Goal: Information Seeking & Learning: Learn about a topic

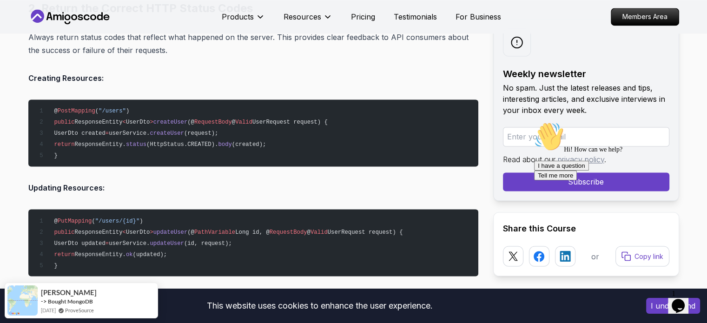
scroll to position [1581, 0]
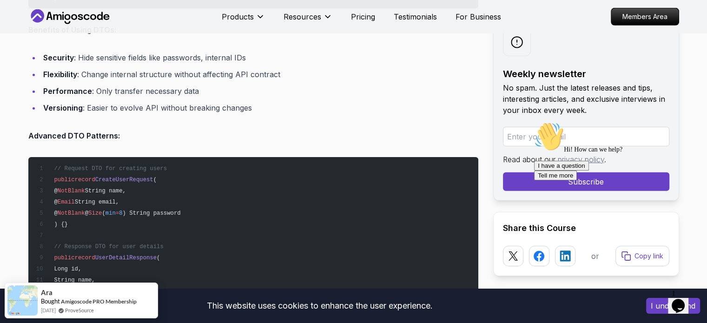
scroll to position [2743, 0]
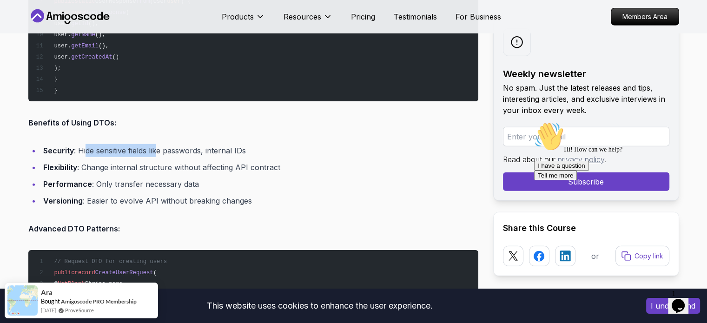
drag, startPoint x: 86, startPoint y: 144, endPoint x: 179, endPoint y: 143, distance: 92.5
click at [164, 144] on li "Security : Hide sensitive fields like passwords, internal IDs" at bounding box center [259, 150] width 438 height 13
drag, startPoint x: 177, startPoint y: 143, endPoint x: 162, endPoint y: 146, distance: 14.6
click at [172, 144] on li "Security : Hide sensitive fields like passwords, internal IDs" at bounding box center [259, 150] width 438 height 13
drag, startPoint x: 150, startPoint y: 162, endPoint x: 175, endPoint y: 163, distance: 25.1
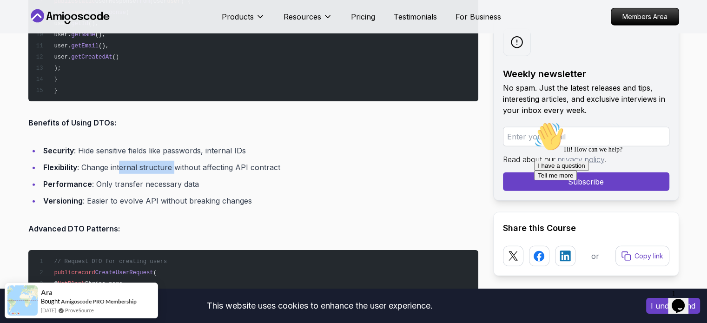
click at [175, 163] on li "Flexibility : Change internal structure without affecting API contract" at bounding box center [259, 167] width 438 height 13
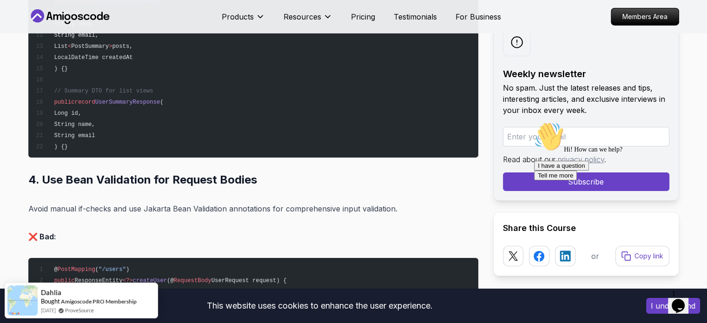
scroll to position [3161, 0]
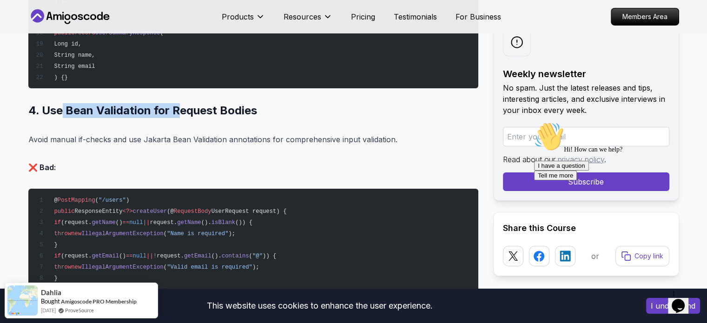
drag, startPoint x: 73, startPoint y: 104, endPoint x: 184, endPoint y: 110, distance: 111.3
click at [180, 111] on h2 "4. Use Bean Validation for Request Bodies" at bounding box center [253, 110] width 450 height 15
click at [184, 110] on h2 "4. Use Bean Validation for Request Bodies" at bounding box center [253, 110] width 450 height 15
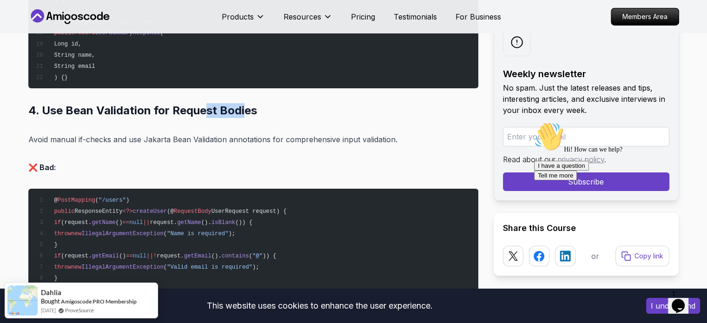
drag, startPoint x: 203, startPoint y: 108, endPoint x: 243, endPoint y: 107, distance: 40.0
click at [243, 107] on h2 "4. Use Bean Validation for Request Bodies" at bounding box center [253, 110] width 450 height 15
click at [256, 107] on h2 "4. Use Bean Validation for Request Bodies" at bounding box center [253, 110] width 450 height 15
drag, startPoint x: 42, startPoint y: 108, endPoint x: 108, endPoint y: 102, distance: 66.3
click at [92, 103] on h2 "4. Use Bean Validation for Request Bodies" at bounding box center [253, 110] width 450 height 15
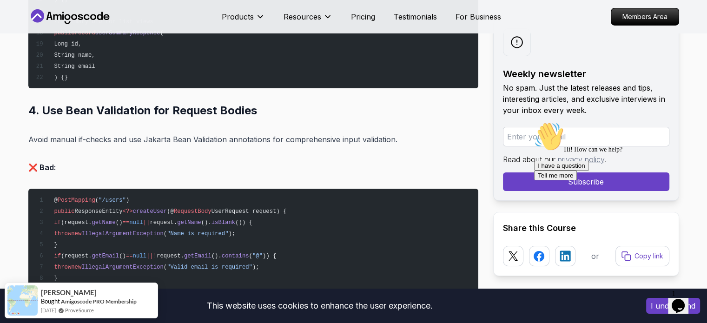
click at [119, 104] on h2 "4. Use Bean Validation for Request Bodies" at bounding box center [253, 110] width 450 height 15
drag, startPoint x: 180, startPoint y: 103, endPoint x: 232, endPoint y: 106, distance: 51.2
click at [218, 106] on h2 "4. Use Bean Validation for Request Bodies" at bounding box center [253, 110] width 450 height 15
click at [239, 106] on h2 "4. Use Bean Validation for Request Bodies" at bounding box center [253, 110] width 450 height 15
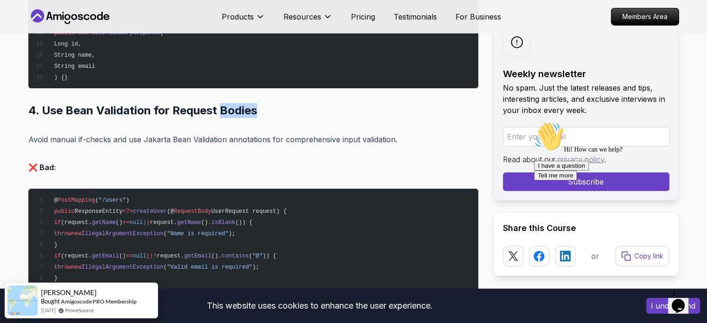
click at [239, 106] on h2 "4. Use Bean Validation for Request Bodies" at bounding box center [253, 110] width 450 height 15
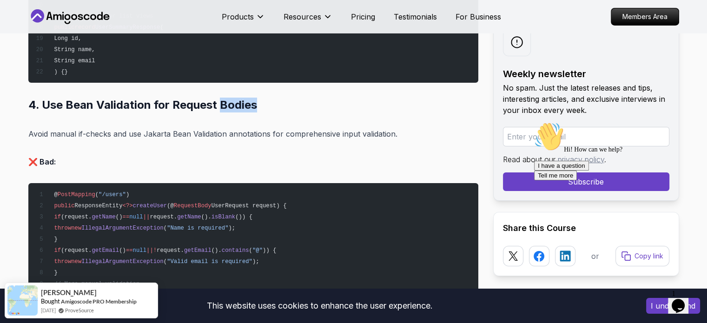
scroll to position [3208, 0]
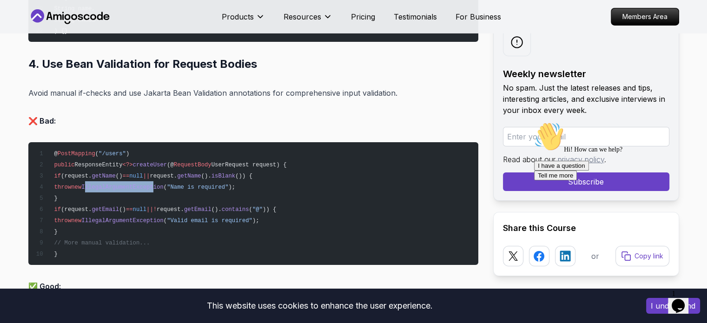
drag, startPoint x: 149, startPoint y: 184, endPoint x: 173, endPoint y: 184, distance: 23.7
click at [163, 184] on span "IllegalArgumentException" at bounding box center [122, 187] width 82 height 7
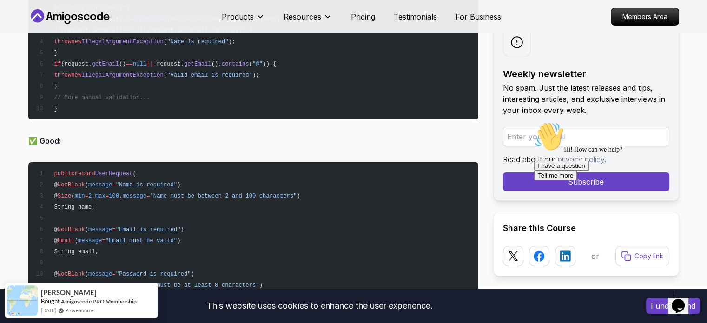
scroll to position [3394, 0]
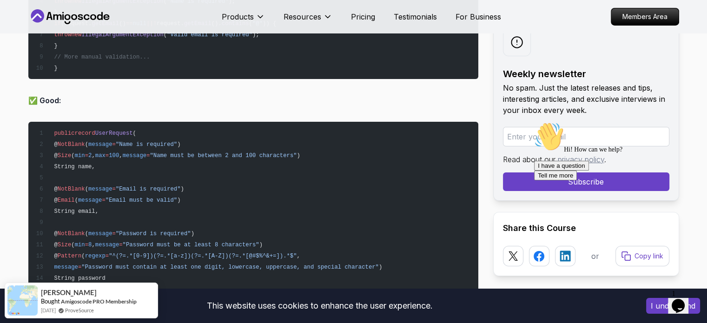
drag, startPoint x: 65, startPoint y: 145, endPoint x: 138, endPoint y: 161, distance: 74.3
click at [138, 161] on pre "public record UserRequest ( @ NotBlank ( message = "Name is required" ) @ Size …" at bounding box center [253, 250] width 450 height 257
click at [186, 169] on pre "public record UserRequest ( @ NotBlank ( message = "Name is required" ) @ Size …" at bounding box center [253, 250] width 450 height 257
drag, startPoint x: 73, startPoint y: 146, endPoint x: 107, endPoint y: 151, distance: 35.2
click at [106, 150] on pre "public record UserRequest ( @ NotBlank ( message = "Name is required" ) @ Size …" at bounding box center [253, 250] width 450 height 257
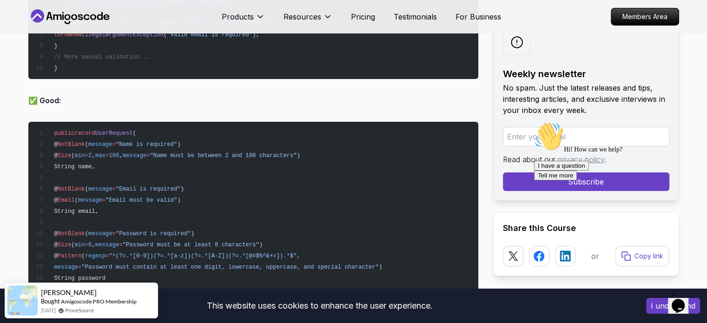
drag, startPoint x: 157, startPoint y: 175, endPoint x: 165, endPoint y: 176, distance: 8.0
click at [157, 175] on pre "public record UserRequest ( @ NotBlank ( message = "Name is required" ) @ Size …" at bounding box center [253, 250] width 450 height 257
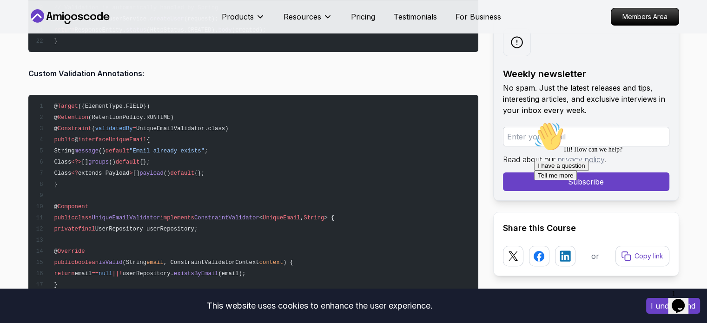
scroll to position [3719, 0]
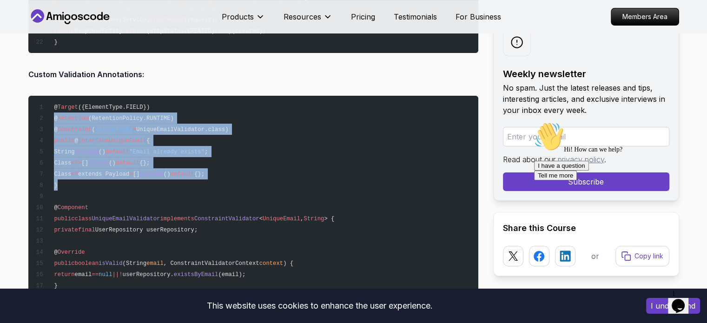
drag, startPoint x: 67, startPoint y: 186, endPoint x: 52, endPoint y: 115, distance: 71.8
click at [52, 115] on pre "@ Target ({ElementType.FIELD}) @ Retention (RetentionPolicy.RUNTIME) @ Constrai…" at bounding box center [253, 202] width 450 height 212
click at [139, 160] on span "default" at bounding box center [128, 163] width 24 height 7
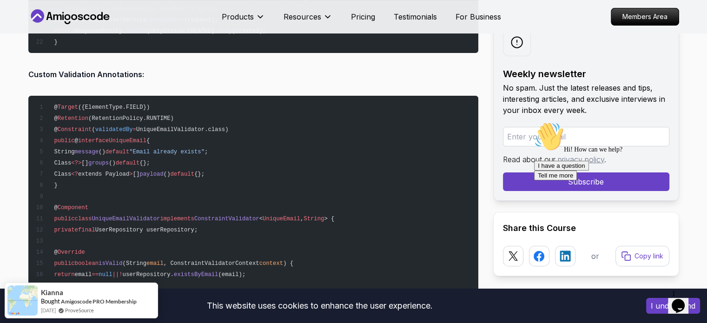
click at [90, 138] on span "interface" at bounding box center [93, 141] width 31 height 7
drag, startPoint x: 66, startPoint y: 126, endPoint x: 93, endPoint y: 126, distance: 27.4
click at [93, 126] on span "@ Constraint ( validatedBy = UniqueEmailValidator.class)" at bounding box center [131, 129] width 193 height 7
click at [133, 126] on span "=" at bounding box center [134, 129] width 3 height 7
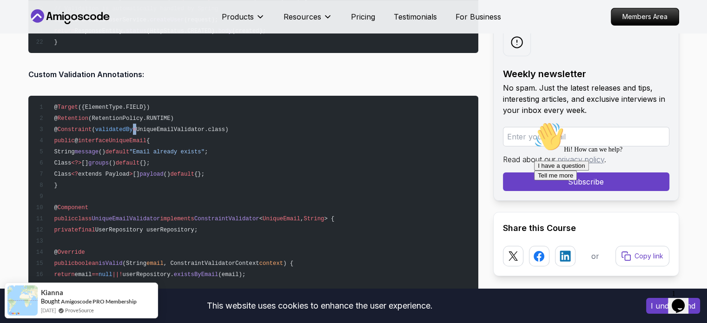
click at [133, 126] on span "=" at bounding box center [134, 129] width 3 height 7
click at [166, 126] on span "UniqueEmailValidator.class)" at bounding box center [182, 129] width 92 height 7
drag, startPoint x: 166, startPoint y: 126, endPoint x: 242, endPoint y: 126, distance: 76.7
click at [168, 126] on span "UniqueEmailValidator.class)" at bounding box center [182, 129] width 92 height 7
click at [242, 126] on pre "@ Target ({ElementType.FIELD}) @ Retention (RetentionPolicy.RUNTIME) @ Constrai…" at bounding box center [253, 202] width 450 height 212
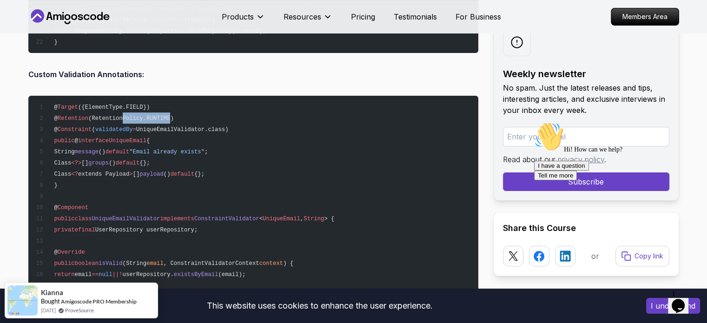
drag, startPoint x: 119, startPoint y: 119, endPoint x: 199, endPoint y: 122, distance: 80.1
click at [163, 119] on pre "@ Target ({ElementType.FIELD}) @ Retention (RetentionPolicy.RUNTIME) @ Constrai…" at bounding box center [253, 202] width 450 height 212
drag, startPoint x: 205, startPoint y: 123, endPoint x: 232, endPoint y: 123, distance: 27.9
click at [205, 126] on span "UniqueEmailValidator.class)" at bounding box center [182, 129] width 92 height 7
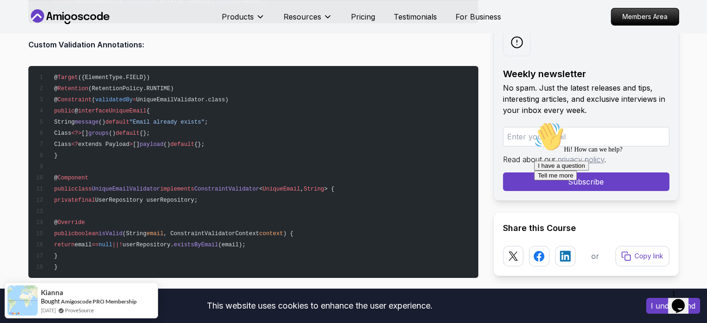
scroll to position [3766, 0]
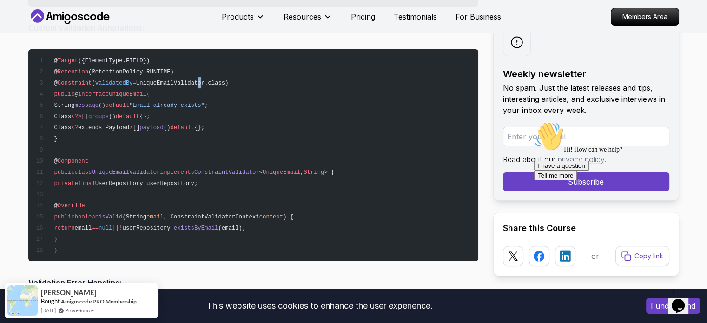
click at [191, 80] on span "UniqueEmailValidator.class)" at bounding box center [182, 83] width 92 height 7
click at [274, 92] on pre "@ Target ({ElementType.FIELD}) @ Retention (RetentionPolicy.RUNTIME) @ Constrai…" at bounding box center [253, 155] width 450 height 212
drag, startPoint x: 99, startPoint y: 98, endPoint x: 190, endPoint y: 104, distance: 91.3
click at [162, 103] on span "String message () default "Email already exists" ;" at bounding box center [121, 105] width 172 height 7
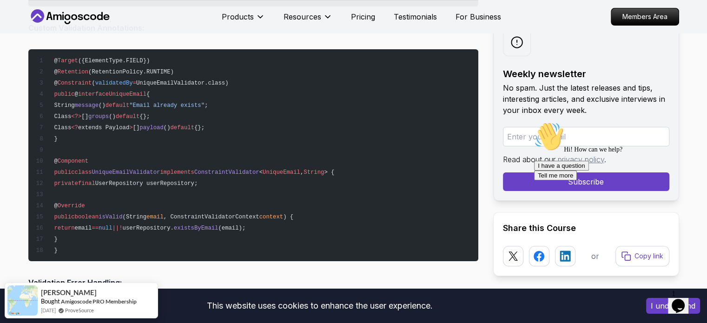
click at [232, 107] on pre "@ Target ({ElementType.FIELD}) @ Retention (RetentionPolicy.RUNTIME) @ Constrai…" at bounding box center [253, 155] width 450 height 212
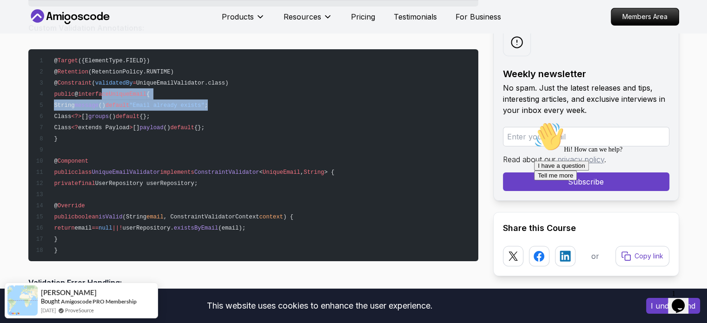
drag, startPoint x: 254, startPoint y: 100, endPoint x: 110, endPoint y: 112, distance: 145.1
click at [101, 87] on pre "@ Target ({ElementType.FIELD}) @ Retention (RetentionPolicy.RUNTIME) @ Constrai…" at bounding box center [253, 155] width 450 height 212
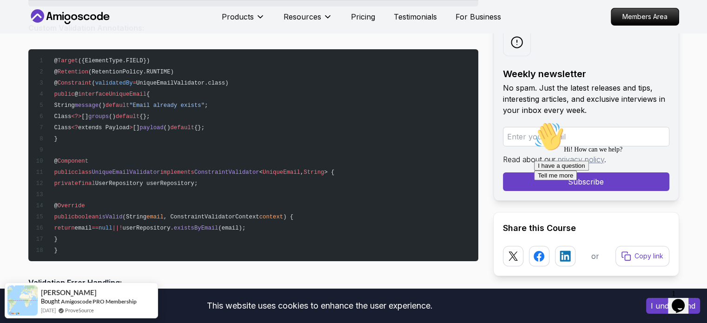
click at [113, 119] on pre "@ Target ({ElementType.FIELD}) @ Retention (RetentionPolicy.RUNTIME) @ Constrai…" at bounding box center [253, 155] width 450 height 212
drag, startPoint x: 81, startPoint y: 139, endPoint x: 71, endPoint y: 124, distance: 18.1
click at [70, 124] on pre "@ Target ({ElementType.FIELD}) @ Retention (RetentionPolicy.RUNTIME) @ Constrai…" at bounding box center [253, 155] width 450 height 212
click at [118, 94] on pre "@ Target ({ElementType.FIELD}) @ Retention (RetentionPolicy.RUNTIME) @ Constrai…" at bounding box center [253, 155] width 450 height 212
click at [126, 92] on span "UniqueEmail" at bounding box center [128, 94] width 38 height 7
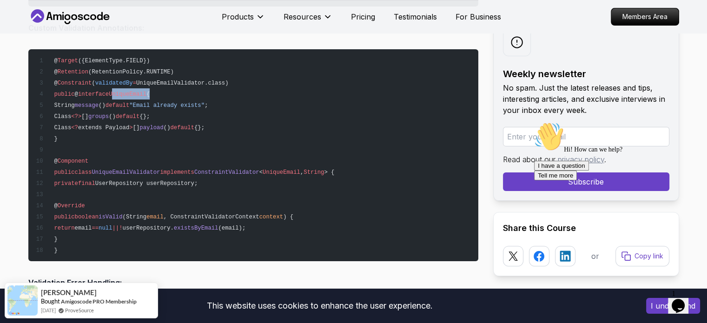
click at [126, 92] on span "UniqueEmail" at bounding box center [128, 94] width 38 height 7
click at [212, 110] on pre "@ Target ({ElementType.FIELD}) @ Retention (RetentionPolicy.RUNTIME) @ Constrai…" at bounding box center [253, 155] width 450 height 212
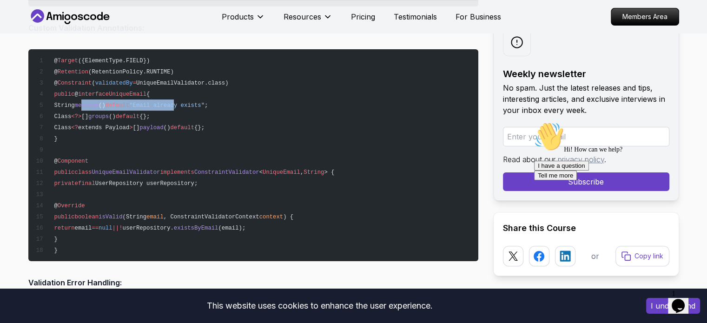
drag, startPoint x: 95, startPoint y: 98, endPoint x: 182, endPoint y: 102, distance: 86.6
click at [182, 102] on span "String message () default "Email already exists" ;" at bounding box center [121, 105] width 172 height 7
drag, startPoint x: 206, startPoint y: 104, endPoint x: 177, endPoint y: 104, distance: 29.8
click at [202, 104] on span ""Email already exists"" at bounding box center [166, 105] width 75 height 7
drag, startPoint x: 104, startPoint y: 111, endPoint x: 120, endPoint y: 111, distance: 16.3
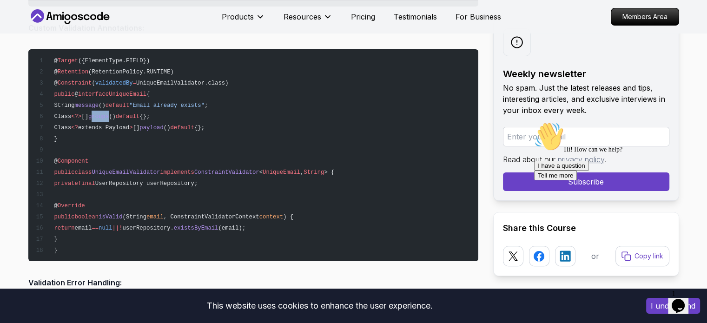
click at [120, 113] on span "Class <?> [] groups () default {};" at bounding box center [92, 116] width 114 height 7
click at [207, 117] on pre "@ Target ({ElementType.FIELD}) @ Retention (RetentionPolicy.RUNTIME) @ Constrai…" at bounding box center [253, 155] width 450 height 212
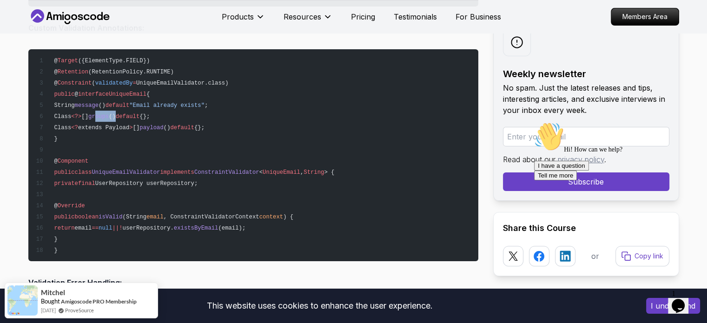
drag, startPoint x: 107, startPoint y: 113, endPoint x: 129, endPoint y: 113, distance: 22.3
click at [128, 113] on span "Class <?> [] groups () default {};" at bounding box center [92, 116] width 114 height 7
drag, startPoint x: 141, startPoint y: 113, endPoint x: 185, endPoint y: 113, distance: 43.7
click at [174, 113] on pre "@ Target ({ElementType.FIELD}) @ Retention (RetentionPolicy.RUNTIME) @ Constrai…" at bounding box center [253, 155] width 450 height 212
drag, startPoint x: 132, startPoint y: 123, endPoint x: 152, endPoint y: 124, distance: 20.9
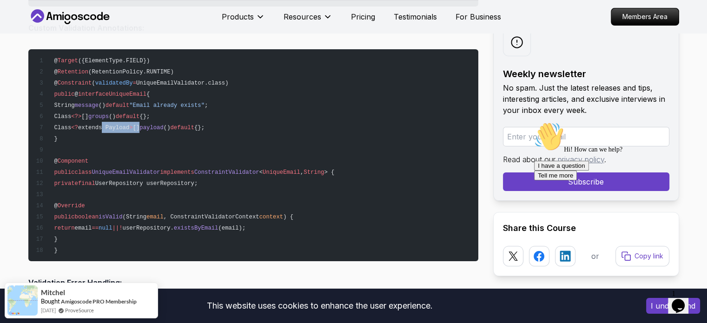
click at [150, 125] on span "Class <? extends Payload > [] payload () default {};" at bounding box center [119, 128] width 169 height 7
click at [162, 125] on span "payload" at bounding box center [151, 128] width 24 height 7
click at [232, 126] on pre "@ Target ({ElementType.FIELD}) @ Retention (RetentionPolicy.RUNTIME) @ Constrai…" at bounding box center [253, 155] width 450 height 212
click at [109, 113] on span "groups" at bounding box center [98, 116] width 20 height 7
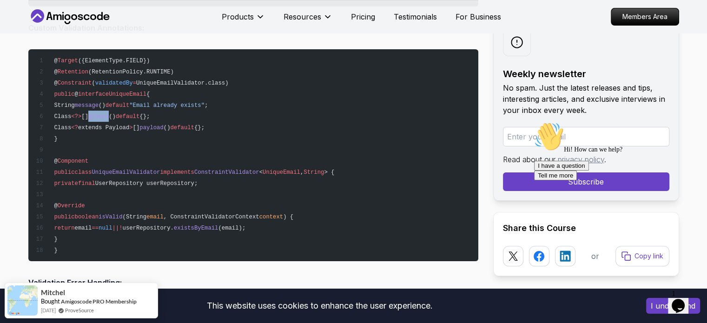
click at [109, 113] on span "groups" at bounding box center [98, 116] width 20 height 7
click at [123, 131] on pre "@ Target ({ElementType.FIELD}) @ Retention (RetentionPolicy.RUNTIME) @ Constrai…" at bounding box center [253, 155] width 450 height 212
drag, startPoint x: 100, startPoint y: 118, endPoint x: 211, endPoint y: 122, distance: 110.2
click at [156, 120] on pre "@ Target ({ElementType.FIELD}) @ Retention (RetentionPolicy.RUNTIME) @ Constrai…" at bounding box center [253, 155] width 450 height 212
drag, startPoint x: 238, startPoint y: 128, endPoint x: 247, endPoint y: 126, distance: 9.1
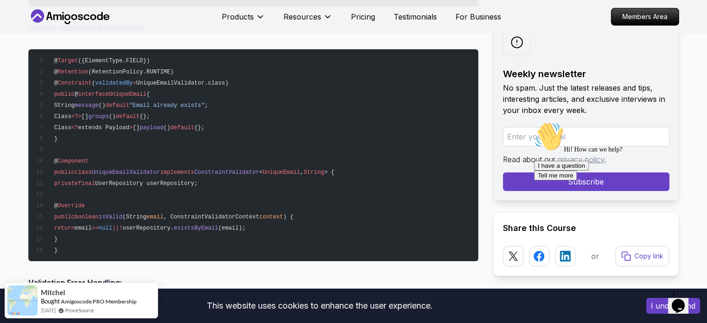
click at [239, 128] on pre "@ Target ({ElementType.FIELD}) @ Retention (RetentionPolicy.RUNTIME) @ Constrai…" at bounding box center [253, 155] width 450 height 212
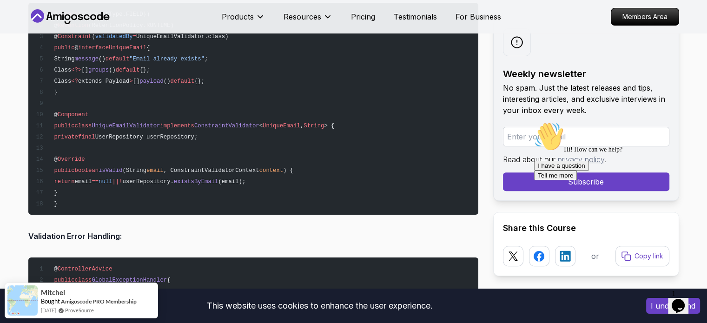
click at [212, 123] on span "ConstraintValidator" at bounding box center [226, 126] width 65 height 7
click at [146, 123] on span "UniqueEmailValidator" at bounding box center [126, 126] width 68 height 7
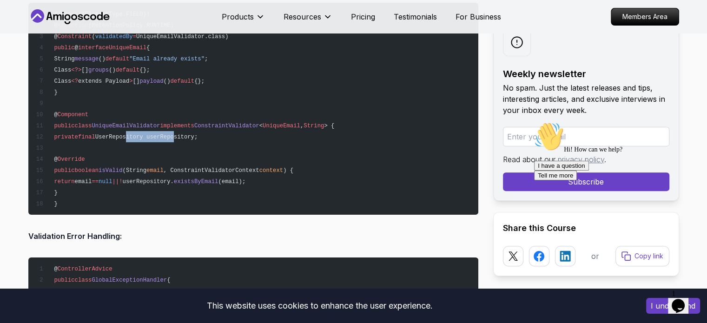
drag, startPoint x: 135, startPoint y: 132, endPoint x: 183, endPoint y: 134, distance: 48.0
click at [183, 134] on span "UserRepository userRepository;" at bounding box center [146, 137] width 103 height 7
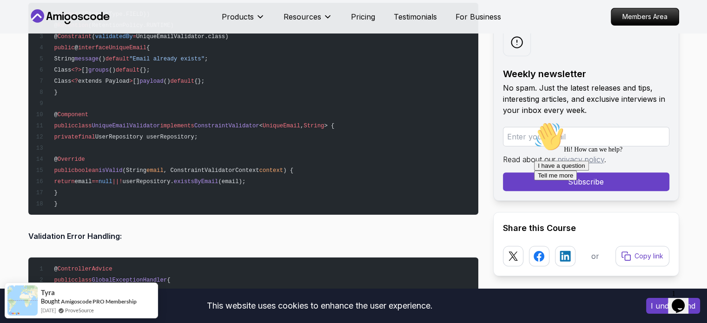
click at [236, 123] on span "ConstraintValidator" at bounding box center [226, 126] width 65 height 7
drag, startPoint x: 357, startPoint y: 121, endPoint x: 285, endPoint y: 122, distance: 72.5
click at [350, 121] on pre "@ Target ({ElementType.FIELD}) @ Retention (RetentionPolicy.RUNTIME) @ Constrai…" at bounding box center [253, 109] width 450 height 212
click at [277, 123] on span "UniqueEmail" at bounding box center [282, 126] width 38 height 7
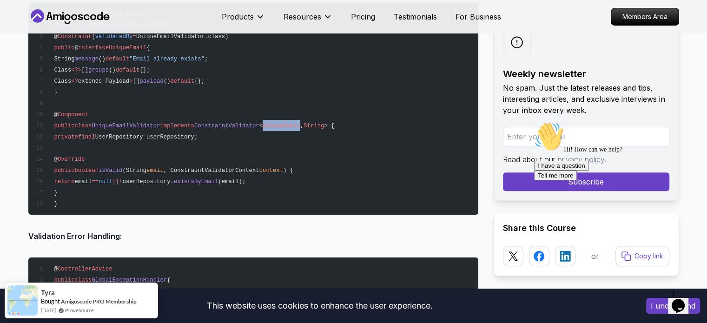
click at [277, 123] on span "UniqueEmail" at bounding box center [282, 126] width 38 height 7
drag, startPoint x: 112, startPoint y: 169, endPoint x: 146, endPoint y: 169, distance: 33.9
click at [145, 169] on span "public boolean isValid (String email , ConstraintValidatorContext context ) {" at bounding box center [164, 170] width 258 height 7
click at [263, 190] on pre "@ Target ({ElementType.FIELD}) @ Retention (RetentionPolicy.RUNTIME) @ Constrai…" at bounding box center [253, 109] width 450 height 212
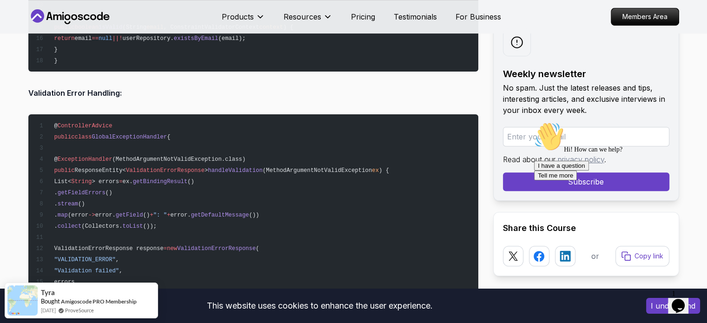
scroll to position [3998, 0]
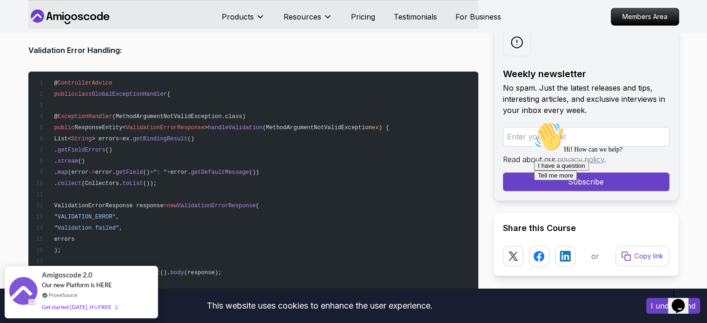
click at [98, 113] on span "ExceptionHandler" at bounding box center [85, 116] width 55 height 7
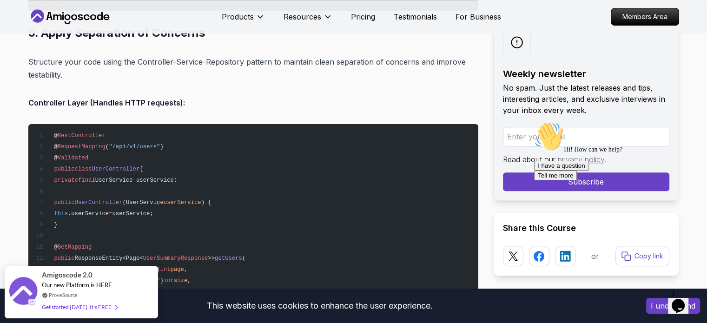
scroll to position [4277, 0]
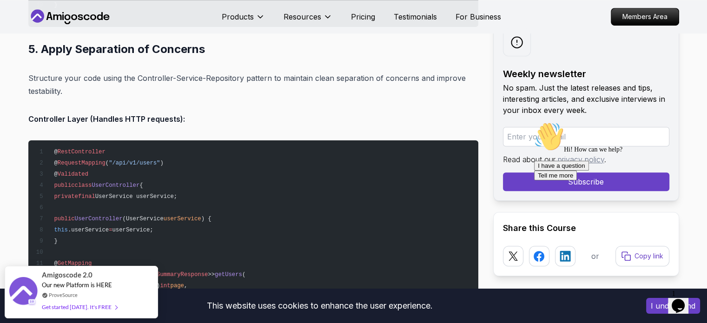
click at [73, 171] on span "Validated" at bounding box center [73, 174] width 31 height 7
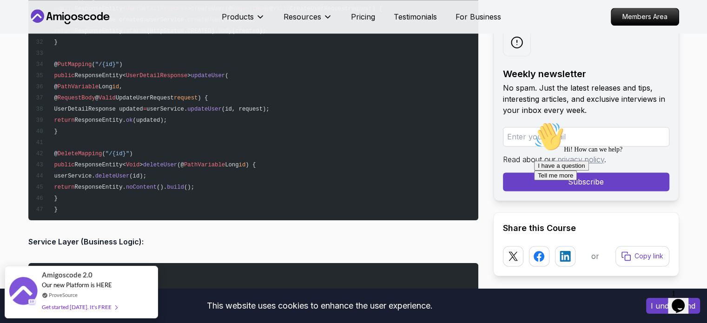
scroll to position [4835, 0]
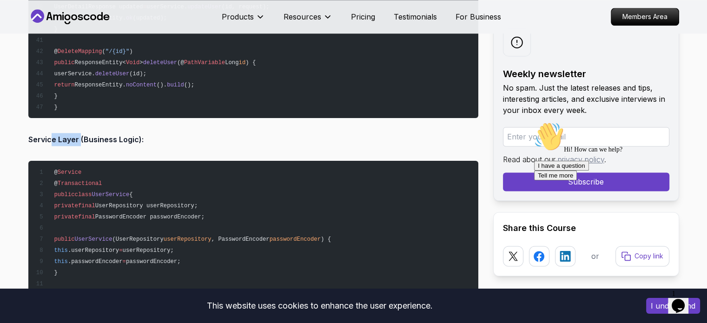
drag, startPoint x: 52, startPoint y: 136, endPoint x: 89, endPoint y: 141, distance: 37.2
click at [81, 141] on p "Service Layer (Business Logic):" at bounding box center [253, 139] width 450 height 13
click at [89, 141] on p "Service Layer (Business Logic):" at bounding box center [253, 139] width 450 height 13
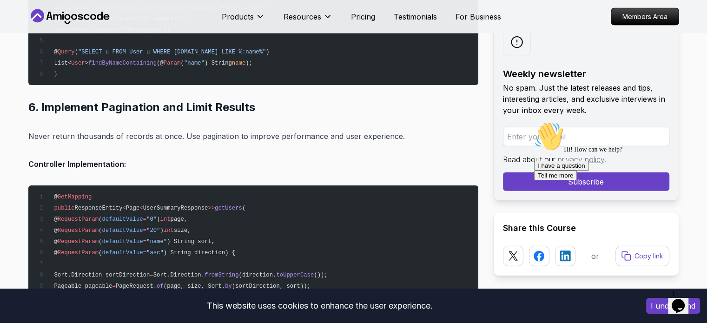
scroll to position [5765, 0]
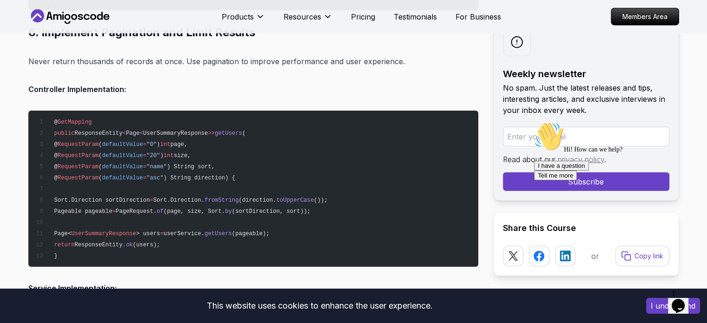
drag, startPoint x: 72, startPoint y: 148, endPoint x: 244, endPoint y: 172, distance: 173.7
click at [244, 172] on code "@ GetMapping public ResponseEntity < Page < UserSummaryResponse >> getUsers ( @…" at bounding box center [181, 189] width 292 height 140
click at [292, 185] on pre "@ GetMapping public ResponseEntity < Page < UserSummaryResponse >> getUsers ( @…" at bounding box center [253, 189] width 450 height 156
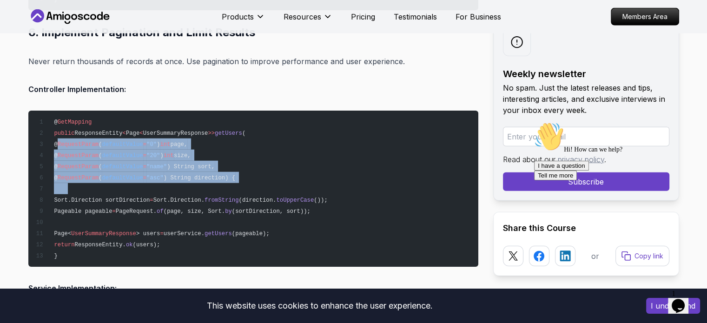
drag, startPoint x: 291, startPoint y: 182, endPoint x: 86, endPoint y: 138, distance: 209.2
click at [84, 136] on pre "@ GetMapping public ResponseEntity < Page < UserSummaryResponse >> getUsers ( @…" at bounding box center [253, 189] width 450 height 156
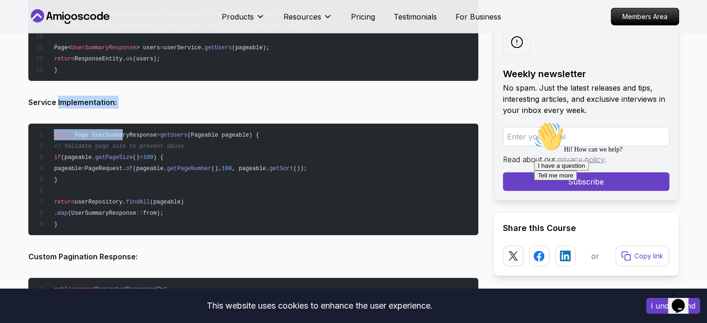
drag, startPoint x: 121, startPoint y: 106, endPoint x: 55, endPoint y: 96, distance: 66.3
click at [55, 98] on strong "Service Implementation:" at bounding box center [72, 102] width 88 height 9
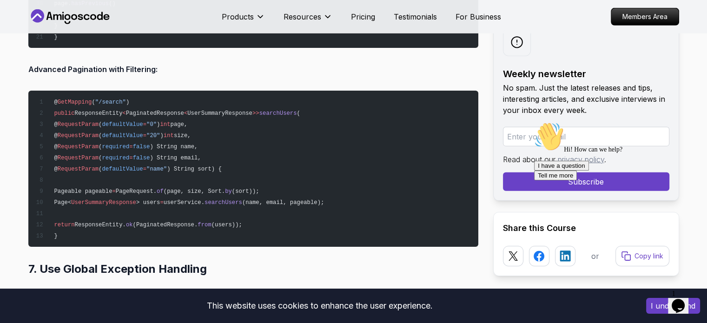
scroll to position [6648, 0]
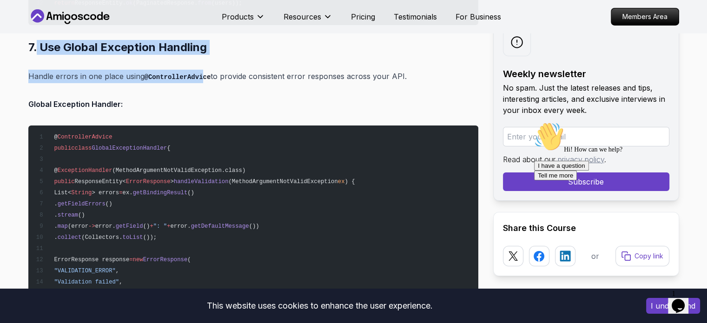
drag, startPoint x: 35, startPoint y: 43, endPoint x: 197, endPoint y: 55, distance: 162.7
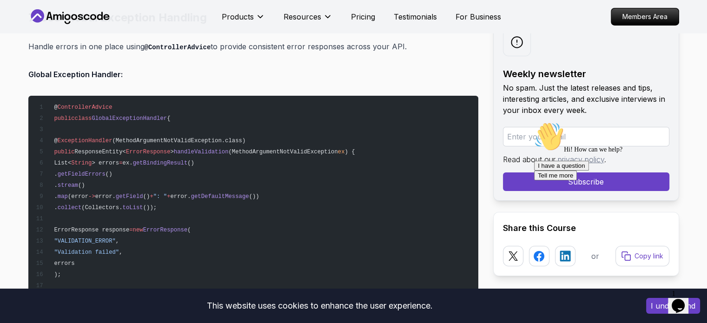
scroll to position [6695, 0]
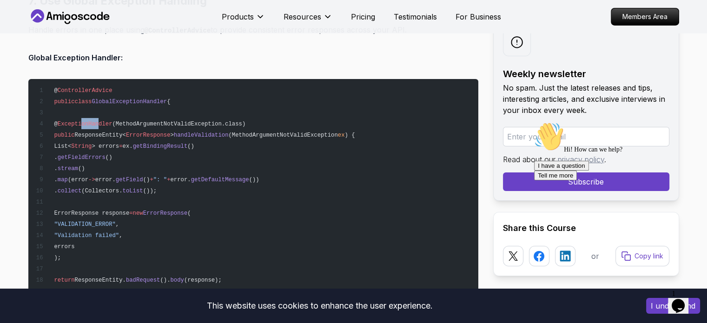
drag, startPoint x: 93, startPoint y: 120, endPoint x: 106, endPoint y: 122, distance: 13.6
click at [106, 122] on span "ExceptionHandler" at bounding box center [85, 124] width 55 height 7
click at [74, 87] on span "ControllerAdvice" at bounding box center [85, 90] width 55 height 7
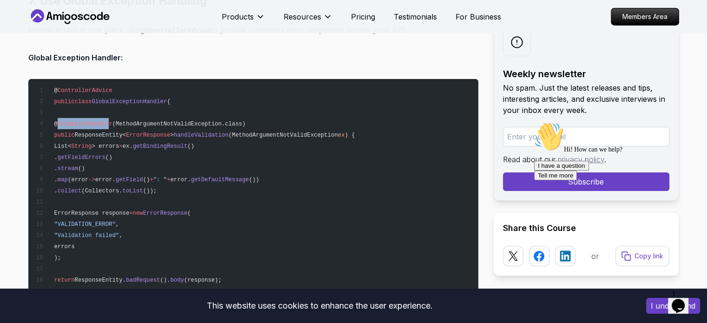
drag, startPoint x: 69, startPoint y: 118, endPoint x: 117, endPoint y: 123, distance: 47.7
drag, startPoint x: 162, startPoint y: 122, endPoint x: 210, endPoint y: 121, distance: 47.9
click at [210, 121] on span "(MethodArgumentNotValidException.class)" at bounding box center [178, 124] width 133 height 7
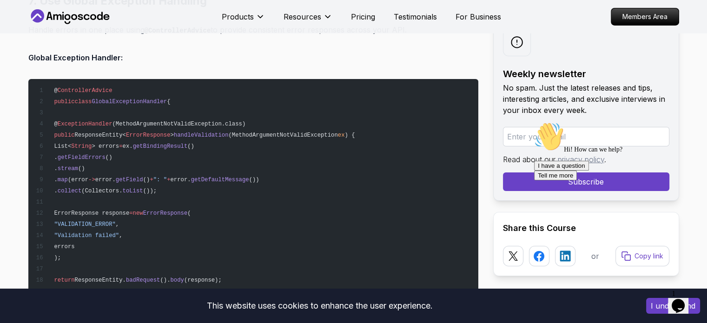
click at [148, 121] on span "(MethodArgumentNotValidException.class)" at bounding box center [178, 124] width 133 height 7
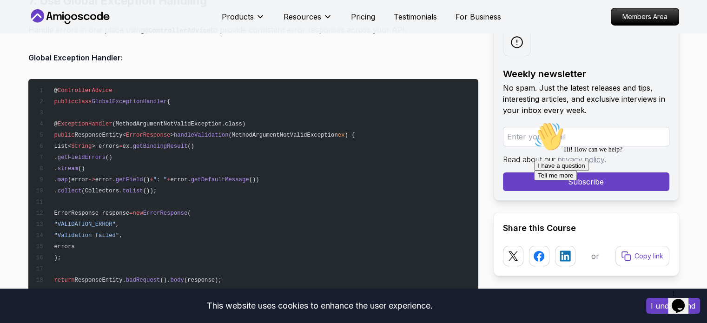
click at [234, 122] on span "(MethodArgumentNotValidException.class)" at bounding box center [178, 124] width 133 height 7
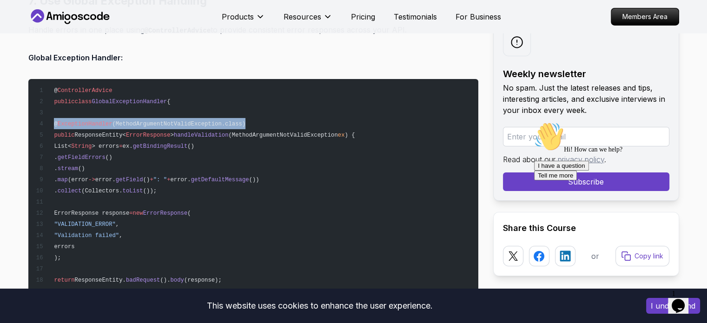
drag, startPoint x: 231, startPoint y: 123, endPoint x: 47, endPoint y: 119, distance: 184.1
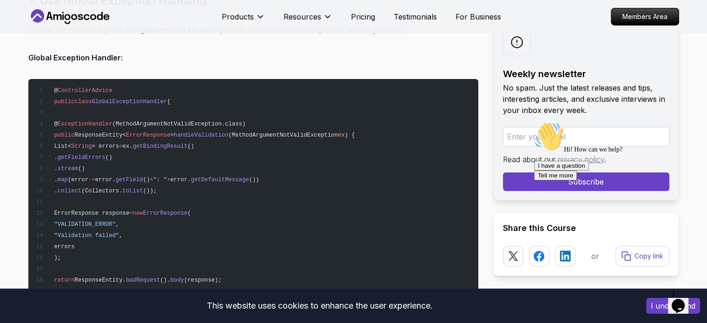
click at [57, 154] on span "." at bounding box center [55, 157] width 3 height 7
drag, startPoint x: 118, startPoint y: 132, endPoint x: 203, endPoint y: 132, distance: 84.6
click at [172, 132] on span "public ResponseEntity< ErrorResponse > handleValidation (MethodArgumentNotValid…" at bounding box center [194, 135] width 319 height 7
click at [205, 132] on span "handleValidation" at bounding box center [201, 135] width 55 height 7
drag, startPoint x: 205, startPoint y: 131, endPoint x: 259, endPoint y: 130, distance: 53.9
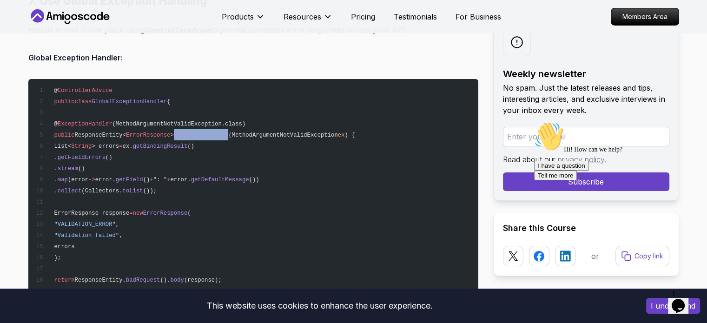
click at [211, 132] on span "handleValidation" at bounding box center [201, 135] width 55 height 7
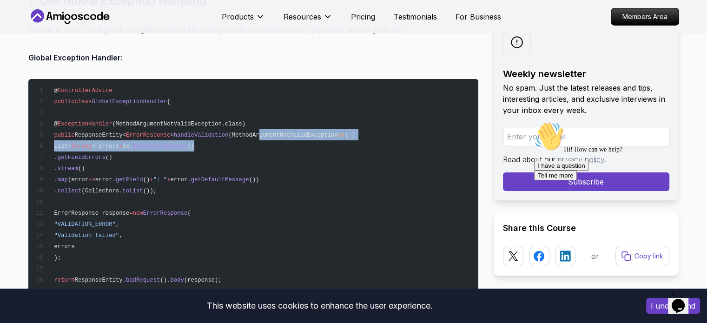
drag, startPoint x: 259, startPoint y: 130, endPoint x: 321, endPoint y: 137, distance: 62.3
drag, startPoint x: 352, startPoint y: 135, endPoint x: 343, endPoint y: 135, distance: 9.3
click at [119, 143] on span "> errors" at bounding box center [105, 146] width 27 height 7
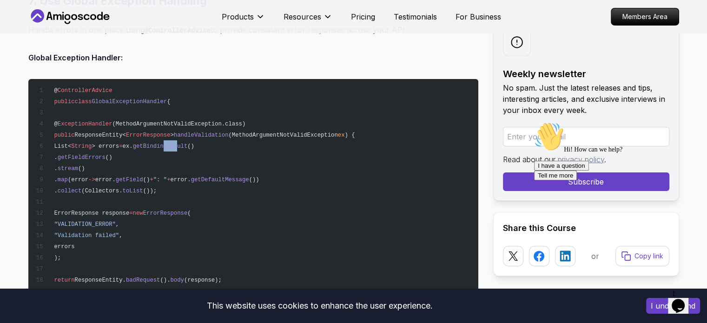
click at [186, 143] on span "getBindingResult" at bounding box center [160, 146] width 55 height 7
drag, startPoint x: 223, startPoint y: 150, endPoint x: 114, endPoint y: 149, distance: 108.3
drag, startPoint x: 113, startPoint y: 149, endPoint x: 148, endPoint y: 154, distance: 35.6
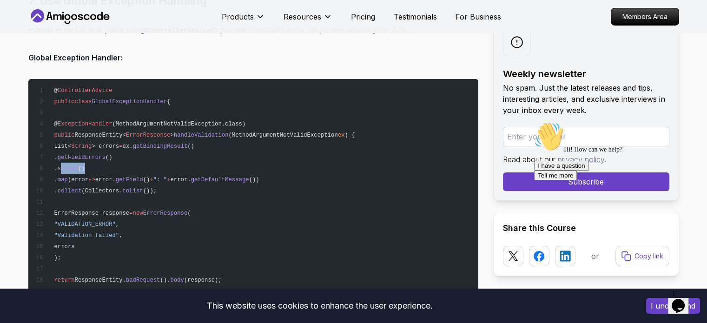
drag, startPoint x: 100, startPoint y: 164, endPoint x: 121, endPoint y: 167, distance: 21.2
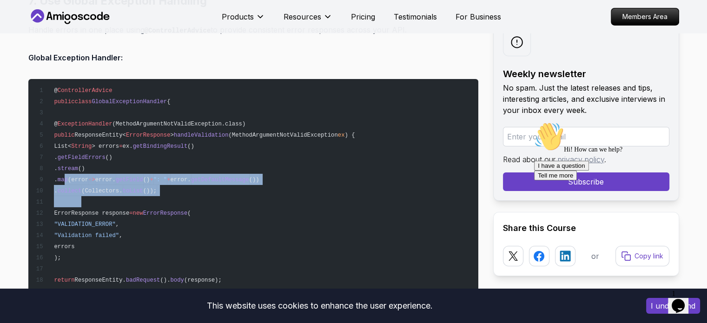
drag, startPoint x: 102, startPoint y: 175, endPoint x: 277, endPoint y: 192, distance: 176.1
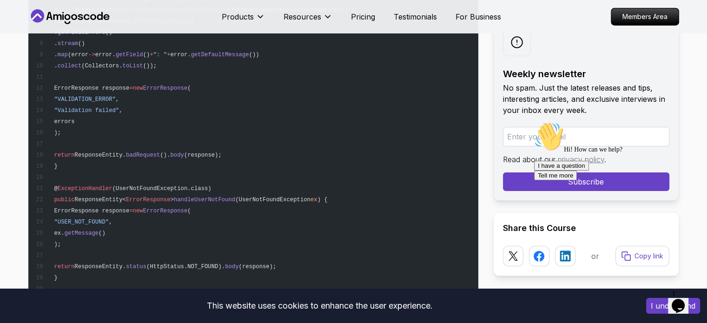
scroll to position [6834, 0]
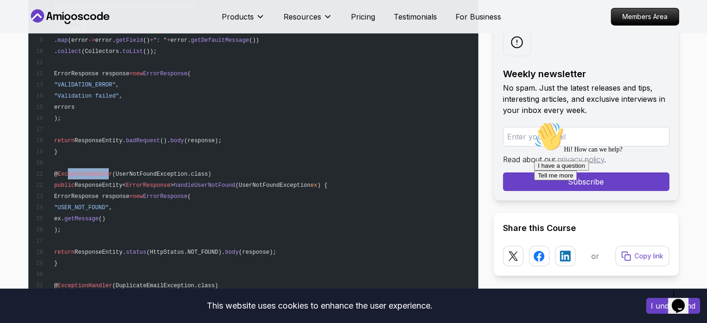
click at [113, 171] on span "ExceptionHandler" at bounding box center [85, 174] width 55 height 7
click at [139, 171] on span "(UserNotFoundException.class)" at bounding box center [161, 174] width 99 height 7
drag, startPoint x: 139, startPoint y: 169, endPoint x: 145, endPoint y: 169, distance: 6.0
click at [139, 171] on span "(UserNotFoundException.class)" at bounding box center [161, 174] width 99 height 7
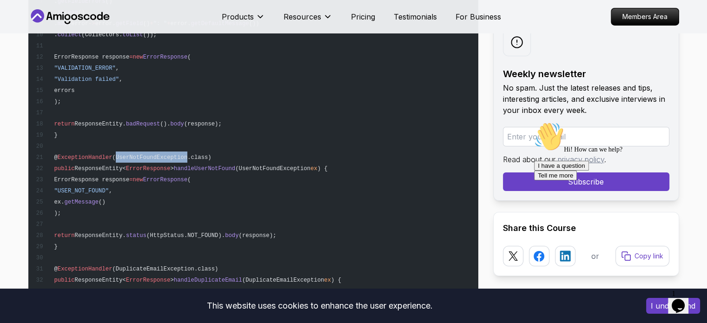
scroll to position [6881, 0]
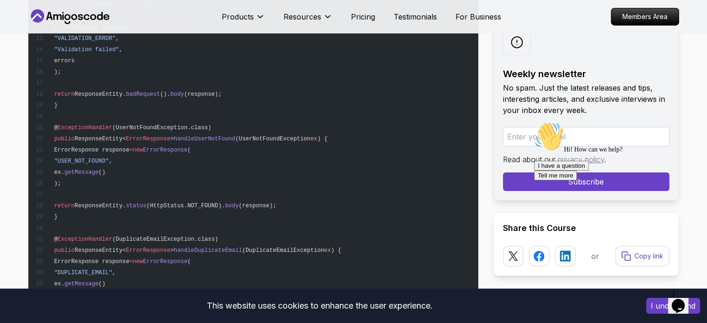
click at [206, 139] on pre "@ ControllerAdvice public class GlobalExceptionHandler { @ ExceptionHandler (Me…" at bounding box center [253, 177] width 450 height 569
click at [247, 138] on pre "@ ControllerAdvice public class GlobalExceptionHandler { @ ExceptionHandler (Me…" at bounding box center [253, 177] width 450 height 569
drag, startPoint x: 247, startPoint y: 138, endPoint x: 202, endPoint y: 139, distance: 45.6
click at [246, 139] on pre "@ ControllerAdvice public class GlobalExceptionHandler { @ ExceptionHandler (Me…" at bounding box center [253, 177] width 450 height 569
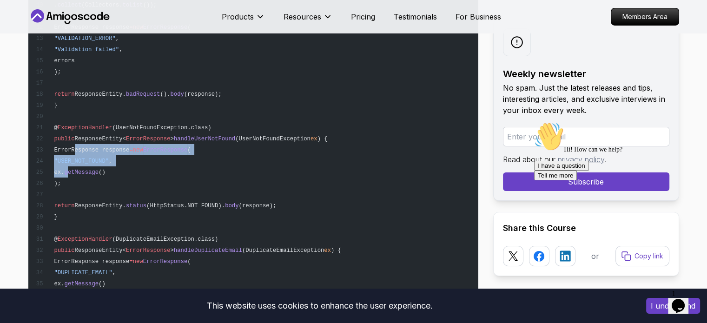
drag, startPoint x: 73, startPoint y: 147, endPoint x: 205, endPoint y: 169, distance: 133.8
click at [126, 168] on code "@ ControllerAdvice public class GlobalExceptionHandler { @ ExceptionHandler (Me…" at bounding box center [194, 177] width 319 height 553
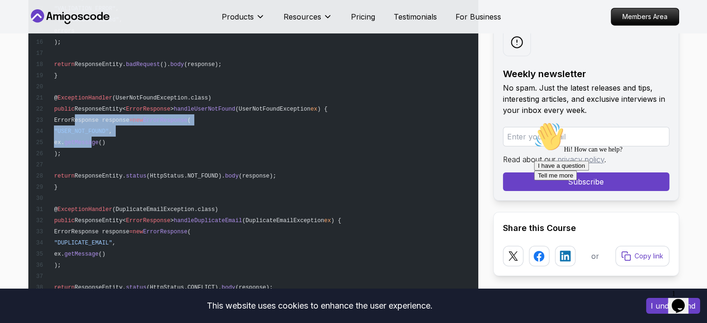
scroll to position [6927, 0]
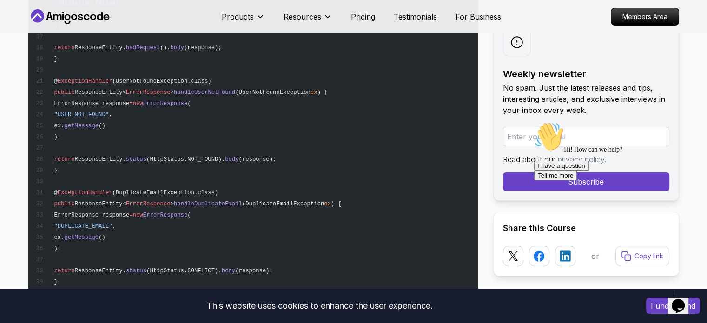
click at [132, 190] on span "(DuplicateEmailException.class)" at bounding box center [165, 193] width 106 height 7
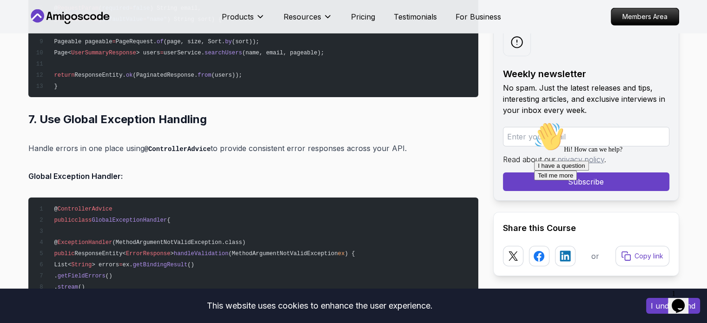
scroll to position [6695, 0]
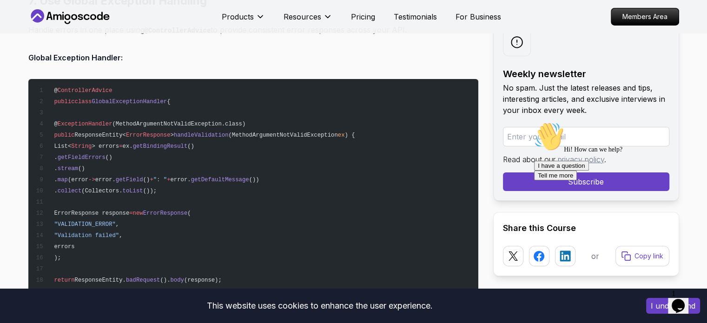
click at [148, 134] on span "ErrorResponse" at bounding box center [148, 135] width 45 height 7
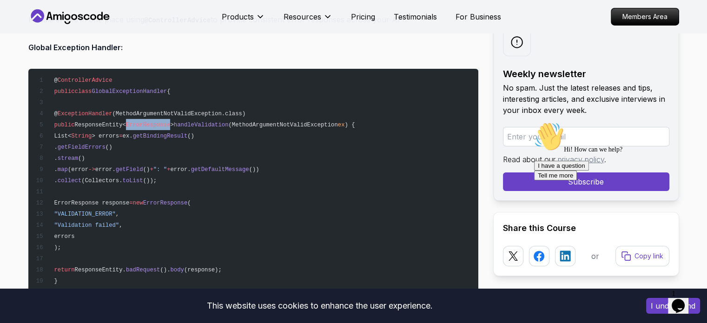
scroll to position [6648, 0]
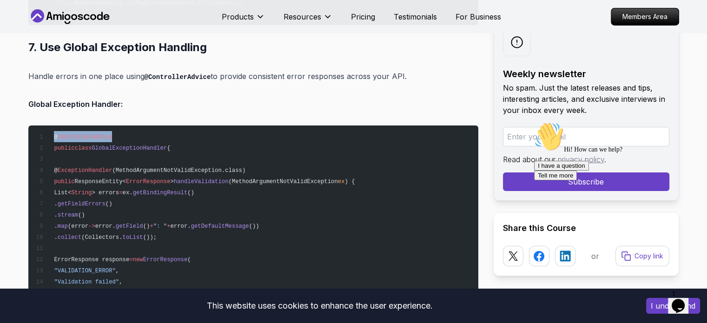
drag, startPoint x: 53, startPoint y: 133, endPoint x: 124, endPoint y: 135, distance: 70.7
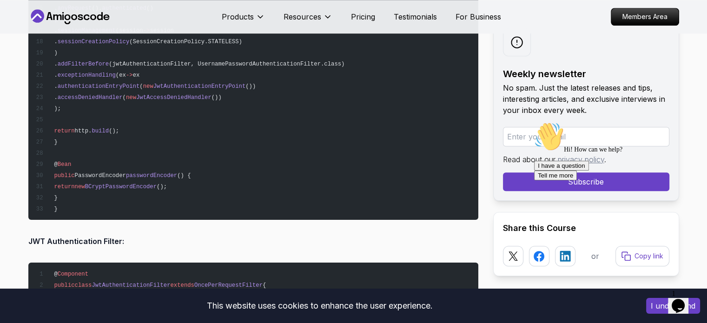
scroll to position [7764, 0]
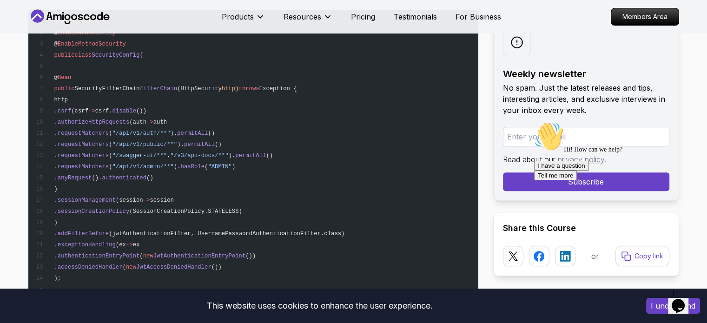
click at [155, 86] on span "filterChain" at bounding box center [158, 89] width 38 height 7
drag, startPoint x: 80, startPoint y: 110, endPoint x: 149, endPoint y: 154, distance: 81.4
click at [136, 153] on code "@ Configuration @ EnableWebSecurity @ EnableMethodSecurity public class Securit…" at bounding box center [189, 201] width 309 height 364
click at [161, 154] on span ""/swagger-ui/**"" at bounding box center [139, 155] width 55 height 7
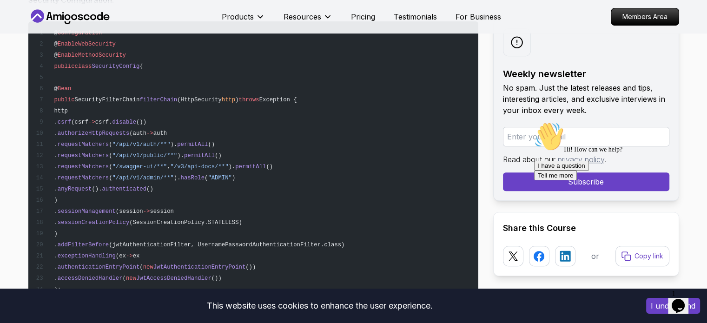
scroll to position [7718, 0]
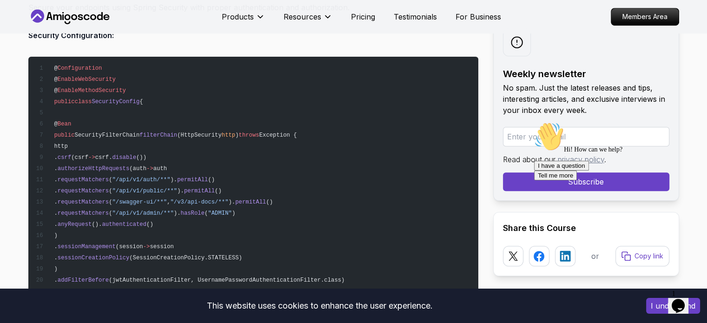
click at [186, 133] on span "(HttpSecurity" at bounding box center [199, 135] width 45 height 7
drag, startPoint x: 186, startPoint y: 133, endPoint x: 212, endPoint y: 133, distance: 27.0
click at [186, 133] on span "(HttpSecurity" at bounding box center [199, 135] width 45 height 7
click at [212, 133] on span "(HttpSecurity" at bounding box center [199, 135] width 45 height 7
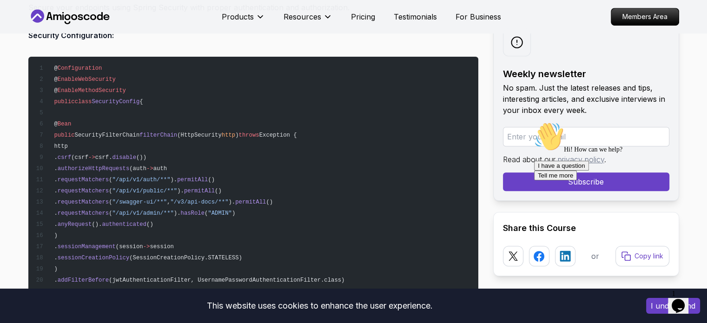
scroll to position [7671, 0]
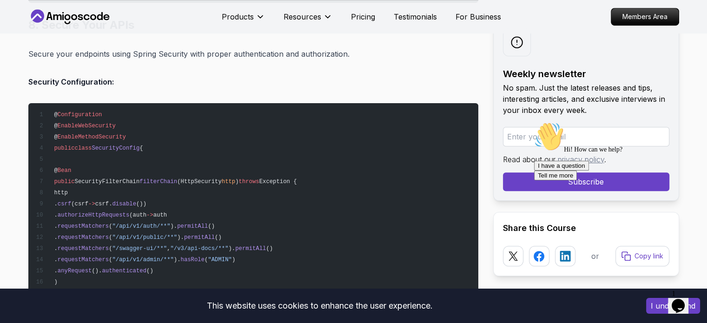
click at [128, 179] on span "SecurityFilterChain" at bounding box center [107, 182] width 65 height 7
drag, startPoint x: 72, startPoint y: 132, endPoint x: 132, endPoint y: 138, distance: 60.3
click at [121, 137] on pre "@ Configuration @ EnableWebSecurity @ EnableMethodSecurity public class Securit…" at bounding box center [253, 292] width 450 height 379
drag, startPoint x: 146, startPoint y: 138, endPoint x: 140, endPoint y: 138, distance: 6.1
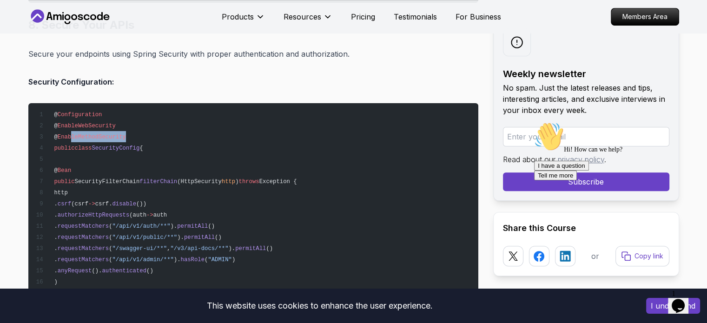
click at [146, 139] on pre "@ Configuration @ EnableWebSecurity @ EnableMethodSecurity public class Securit…" at bounding box center [253, 292] width 450 height 379
click at [140, 138] on pre "@ Configuration @ EnableWebSecurity @ EnableMethodSecurity public class Securit…" at bounding box center [253, 292] width 450 height 379
drag, startPoint x: 114, startPoint y: 125, endPoint x: 53, endPoint y: 122, distance: 61.4
click at [53, 122] on pre "@ Configuration @ EnableWebSecurity @ EnableMethodSecurity public class Securit…" at bounding box center [253, 292] width 450 height 379
drag, startPoint x: 151, startPoint y: 130, endPoint x: 134, endPoint y: 134, distance: 17.3
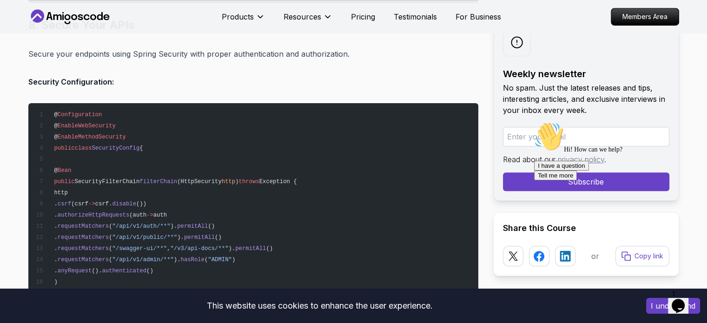
click at [147, 131] on pre "@ Configuration @ EnableWebSecurity @ EnableMethodSecurity public class Securit…" at bounding box center [253, 292] width 450 height 379
drag, startPoint x: 116, startPoint y: 132, endPoint x: 166, endPoint y: 140, distance: 50.4
click at [53, 131] on pre "@ Configuration @ EnableWebSecurity @ EnableMethodSecurity public class Securit…" at bounding box center [253, 292] width 450 height 379
click at [186, 140] on pre "@ Configuration @ EnableWebSecurity @ EnableMethodSecurity public class Securit…" at bounding box center [253, 292] width 450 height 379
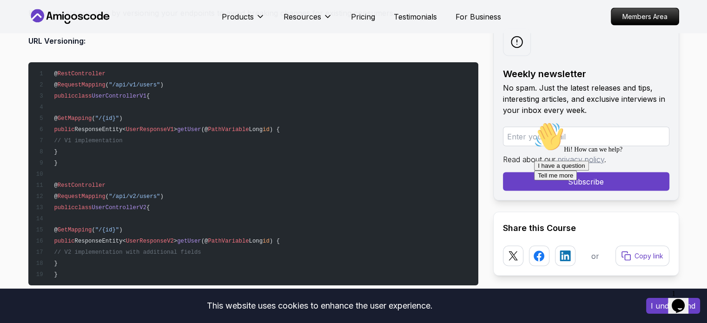
scroll to position [8880, 0]
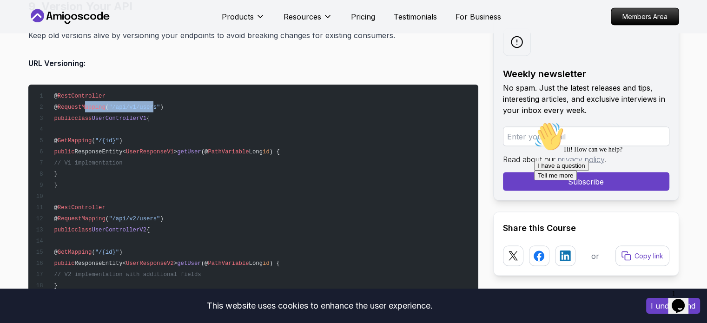
drag, startPoint x: 82, startPoint y: 103, endPoint x: 147, endPoint y: 106, distance: 64.7
click at [145, 104] on span "@ RequestMapping ( "/api/v1/users" )" at bounding box center [99, 107] width 128 height 7
drag, startPoint x: 75, startPoint y: 212, endPoint x: 125, endPoint y: 213, distance: 49.8
click at [125, 216] on span "@ RequestMapping ( "/api/v2/users" )" at bounding box center [99, 219] width 128 height 7
click at [134, 210] on pre "@ RestController @ RequestMapping ( "/api/v1/users" ) public class UserControll…" at bounding box center [253, 196] width 450 height 223
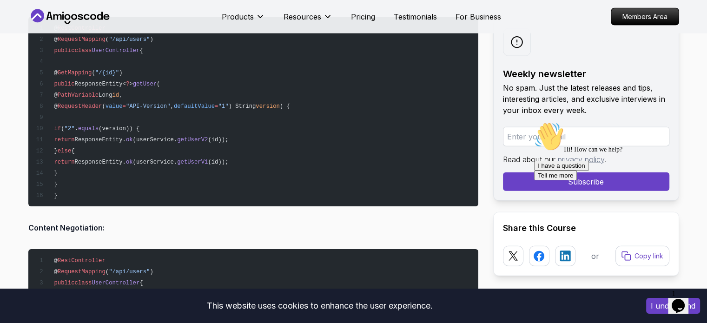
scroll to position [9159, 0]
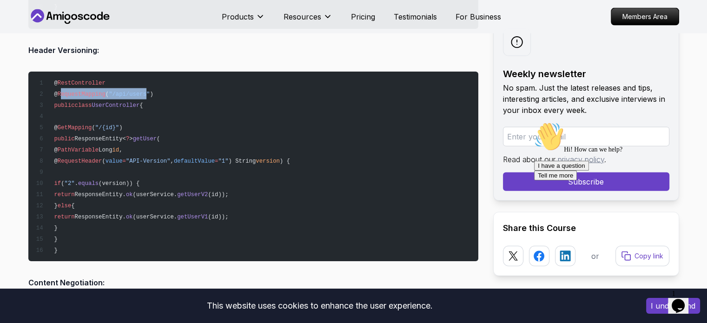
drag, startPoint x: 61, startPoint y: 91, endPoint x: 150, endPoint y: 98, distance: 88.6
click at [146, 97] on pre "@ RestController @ RequestMapping ( "/api/users" ) public class UserController …" at bounding box center [253, 167] width 450 height 190
drag, startPoint x: 162, startPoint y: 102, endPoint x: 190, endPoint y: 126, distance: 36.6
click at [162, 103] on pre "@ RestController @ RequestMapping ( "/api/users" ) public class UserController …" at bounding box center [253, 167] width 450 height 190
click at [191, 126] on pre "@ RestController @ RequestMapping ( "/api/users" ) public class UserController …" at bounding box center [253, 167] width 450 height 190
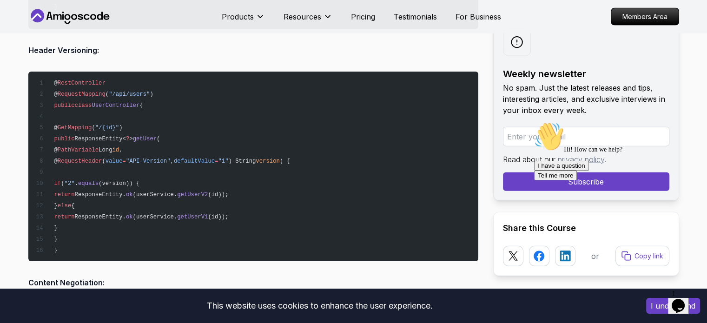
drag, startPoint x: 171, startPoint y: 149, endPoint x: 206, endPoint y: 155, distance: 35.4
click at [205, 154] on code "@ RestController @ RequestMapping ( "/api/users" ) public class UserController …" at bounding box center [162, 167] width 254 height 174
drag, startPoint x: 238, startPoint y: 179, endPoint x: 145, endPoint y: 166, distance: 93.4
click at [233, 177] on pre "@ RestController @ RequestMapping ( "/api/users" ) public class UserController …" at bounding box center [253, 167] width 450 height 190
click at [102, 158] on span "RequestHeader" at bounding box center [80, 161] width 45 height 7
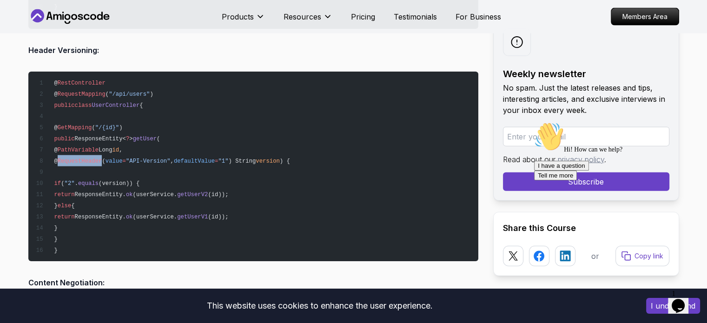
click at [102, 158] on span "RequestHeader" at bounding box center [80, 161] width 45 height 7
click at [242, 169] on pre "@ RestController @ RequestMapping ( "/api/users" ) public class UserController …" at bounding box center [253, 167] width 450 height 190
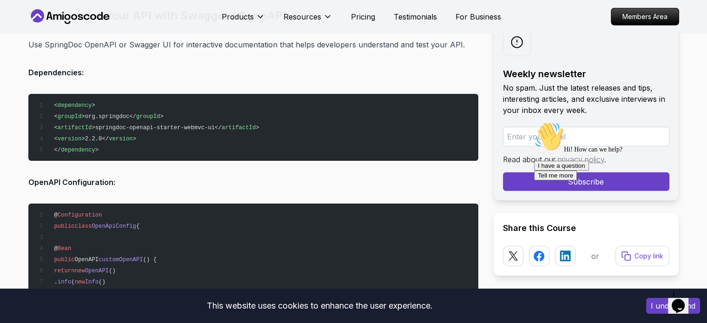
scroll to position [9717, 0]
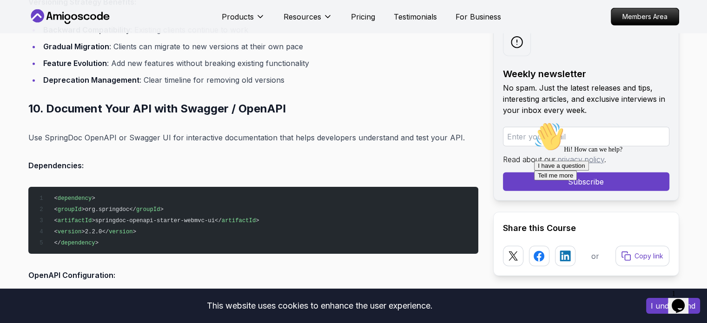
click at [252, 101] on h2 "10. Document Your API with Swagger / OpenAPI" at bounding box center [253, 108] width 450 height 15
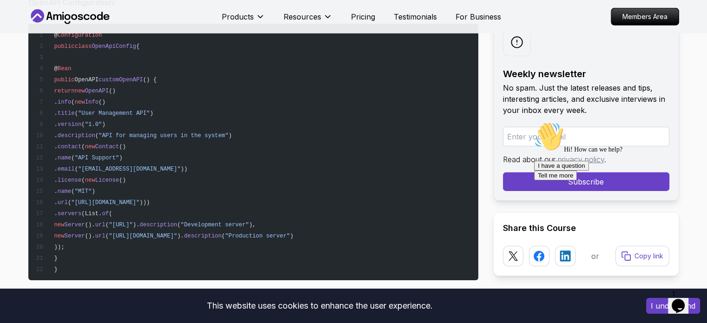
scroll to position [9949, 0]
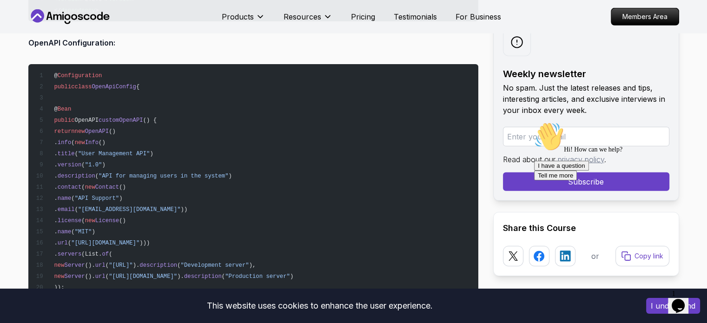
drag, startPoint x: 74, startPoint y: 120, endPoint x: 97, endPoint y: 153, distance: 39.5
click at [97, 153] on pre "@ Configuration public class OpenApiConfig { @ Bean public OpenAPI customOpenAP…" at bounding box center [253, 192] width 450 height 257
click at [269, 130] on pre "@ Configuration public class OpenApiConfig { @ Bean public OpenAPI customOpenAP…" at bounding box center [253, 192] width 450 height 257
drag, startPoint x: 127, startPoint y: 139, endPoint x: 179, endPoint y: 141, distance: 51.7
click at [159, 138] on pre "@ Configuration public class OpenApiConfig { @ Bean public OpenAPI customOpenAP…" at bounding box center [253, 192] width 450 height 257
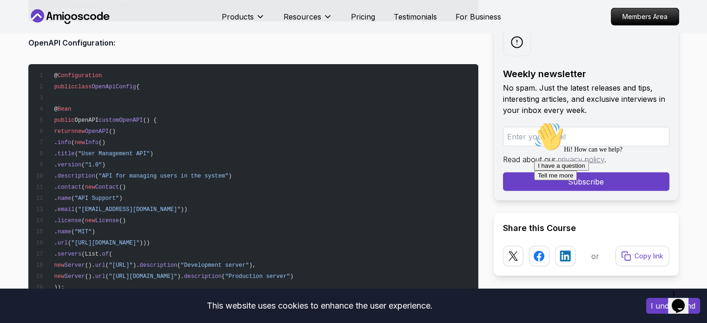
drag, startPoint x: 224, startPoint y: 150, endPoint x: 145, endPoint y: 150, distance: 79.0
click at [212, 150] on pre "@ Configuration public class OpenApiConfig { @ Bean public OpenAPI customOpenAP…" at bounding box center [253, 192] width 450 height 257
drag, startPoint x: 136, startPoint y: 149, endPoint x: 199, endPoint y: 152, distance: 63.3
click at [199, 152] on pre "@ Configuration public class OpenApiConfig { @ Bean public OpenAPI customOpenAP…" at bounding box center [253, 192] width 450 height 257
click at [260, 159] on pre "@ Configuration public class OpenApiConfig { @ Bean public OpenAPI customOpenAP…" at bounding box center [253, 192] width 450 height 257
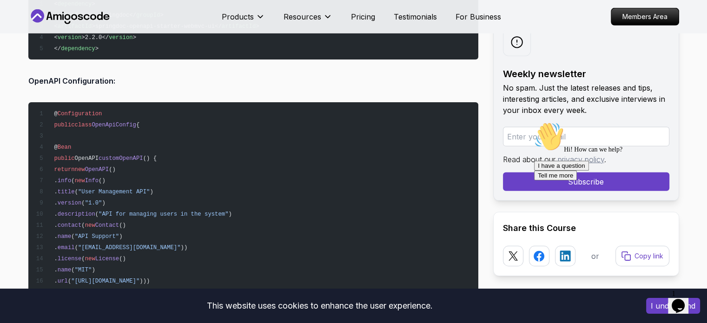
scroll to position [9903, 0]
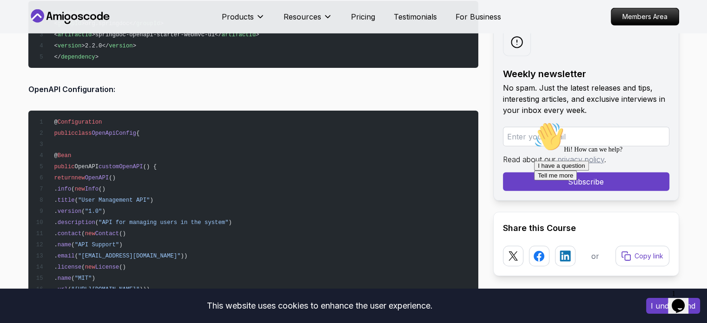
click at [108, 130] on span "OpenApiConfig" at bounding box center [114, 133] width 45 height 7
click at [226, 134] on pre "@ Configuration public class OpenApiConfig { @ Bean public OpenAPI customOpenAP…" at bounding box center [253, 239] width 450 height 257
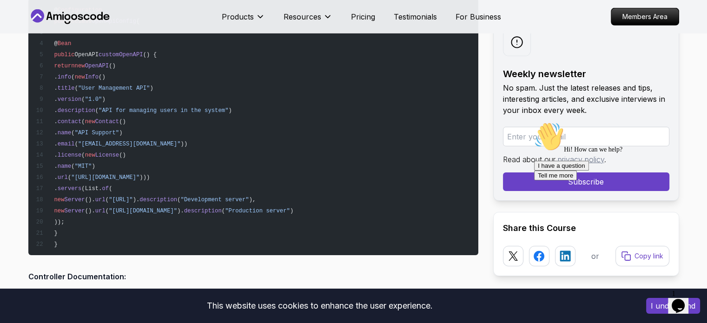
scroll to position [10089, 0]
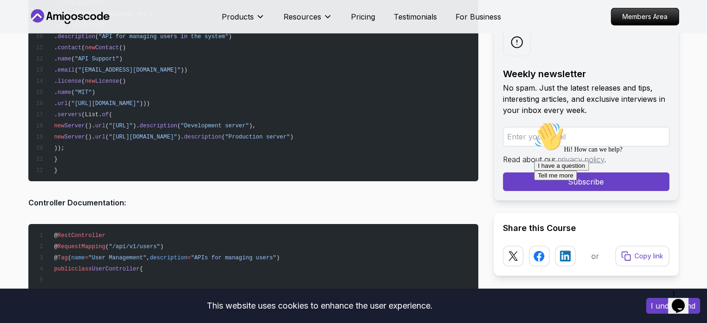
drag, startPoint x: 193, startPoint y: 126, endPoint x: 271, endPoint y: 135, distance: 78.1
click at [271, 134] on pre "@ Configuration public class OpenApiConfig { @ Bean public OpenAPI customOpenAP…" at bounding box center [253, 53] width 450 height 257
click at [255, 161] on pre "@ Configuration public class OpenApiConfig { @ Bean public OpenAPI customOpenAP…" at bounding box center [253, 53] width 450 height 257
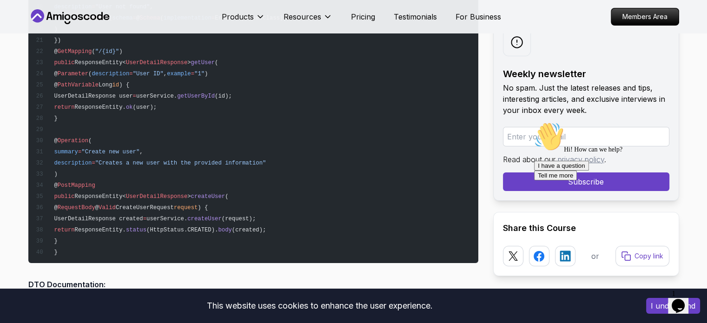
scroll to position [10461, 0]
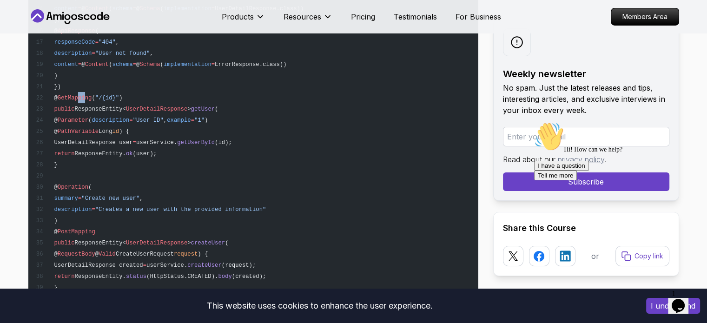
drag, startPoint x: 88, startPoint y: 89, endPoint x: 94, endPoint y: 90, distance: 6.1
click at [94, 90] on pre "@ RestController @ RequestMapping ( "/api/v1/users" ) @ Tag ( name = "User Mana…" at bounding box center [253, 80] width 450 height 457
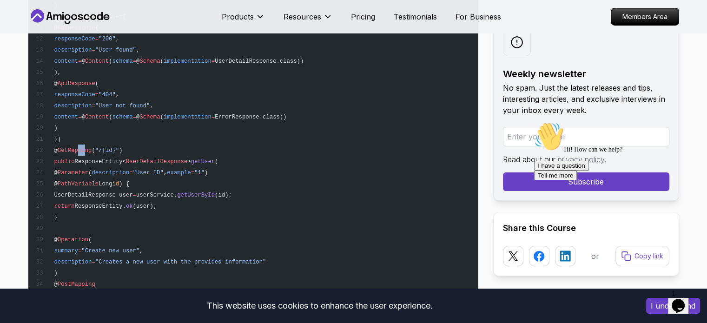
scroll to position [10368, 0]
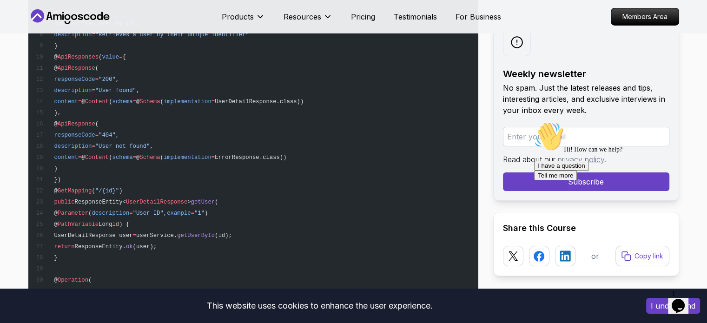
click at [78, 99] on span "content" at bounding box center [66, 102] width 24 height 7
drag, startPoint x: 147, startPoint y: 98, endPoint x: 287, endPoint y: 99, distance: 139.9
click at [287, 99] on span "content = @ Content ( schema = @ Schema ( implementation = UserDetailResponse.c…" at bounding box center [169, 102] width 268 height 7
click at [287, 119] on pre "@ RestController @ RequestMapping ( "/api/v1/users" ) @ Tag ( name = "User Mana…" at bounding box center [253, 173] width 450 height 457
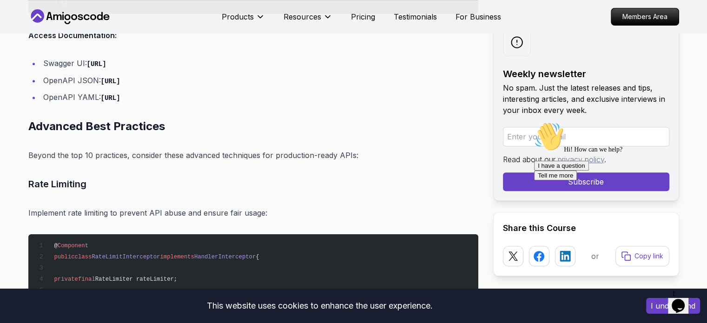
scroll to position [10926, 0]
